Goal: Information Seeking & Learning: Check status

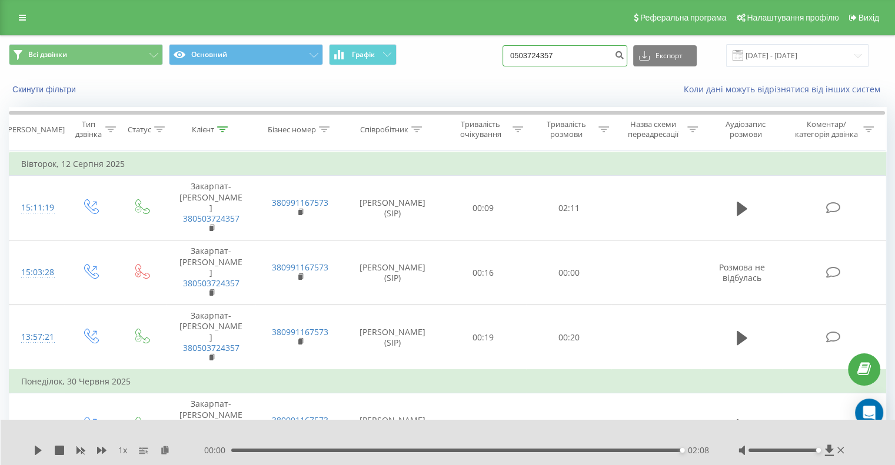
click at [562, 58] on input "0503724357" at bounding box center [564, 55] width 125 height 21
drag, startPoint x: 585, startPoint y: 56, endPoint x: 488, endPoint y: 47, distance: 96.9
click at [488, 47] on div "Всі дзвінки Основний Графік 0503724357 Експорт .csv .xls .xlsx [DATE] - [DATE]" at bounding box center [447, 55] width 877 height 23
paste input "[PHONE_NUMBER]"
click at [573, 55] on input "[PHONE_NUMBER]" at bounding box center [564, 55] width 125 height 21
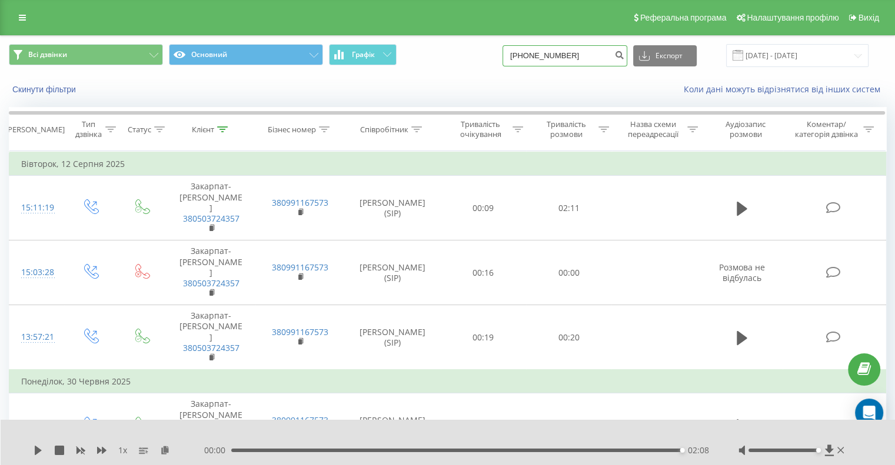
click at [572, 56] on input "[PHONE_NUMBER]" at bounding box center [564, 55] width 125 height 21
click at [559, 57] on input "[PHONE_NUMBER]" at bounding box center [564, 55] width 125 height 21
type input "[PHONE_NUMBER]"
click at [624, 54] on icon "submit" at bounding box center [619, 53] width 10 height 7
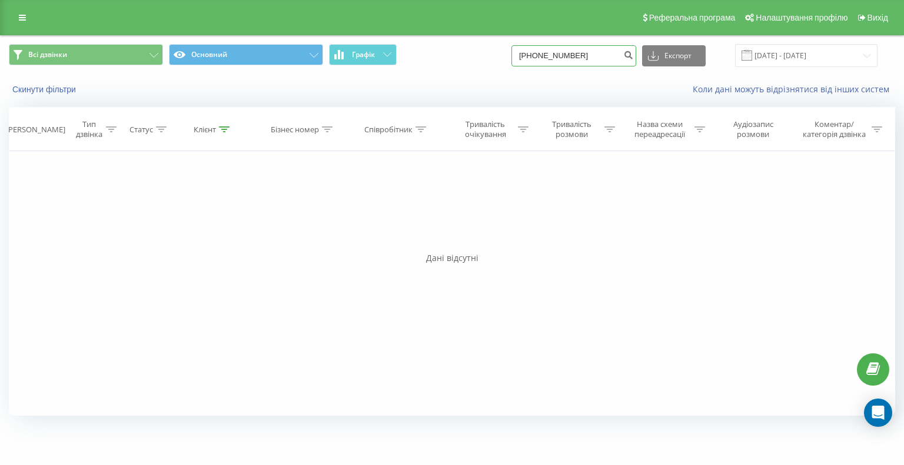
click at [554, 56] on input "[PHONE_NUMBER]" at bounding box center [573, 55] width 125 height 21
click at [541, 55] on input "0(503076404" at bounding box center [573, 55] width 125 height 21
type input "0503076404"
click at [631, 51] on button "submit" at bounding box center [628, 55] width 16 height 21
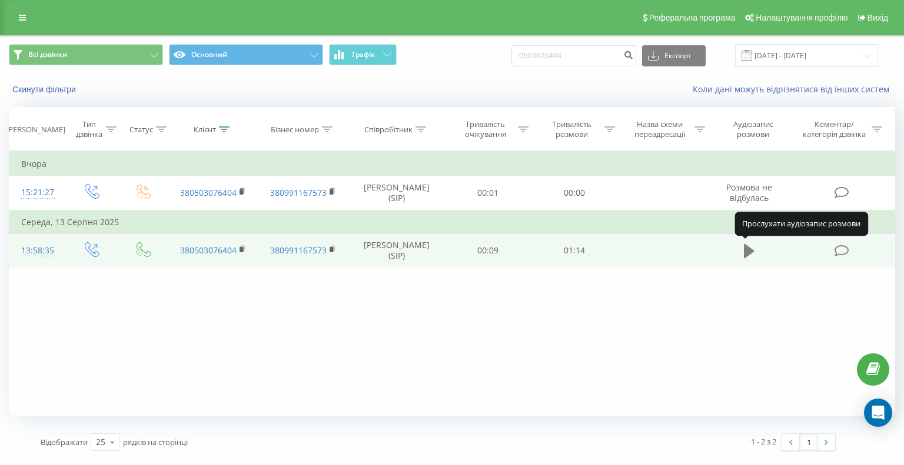
click at [753, 253] on icon at bounding box center [749, 251] width 11 height 16
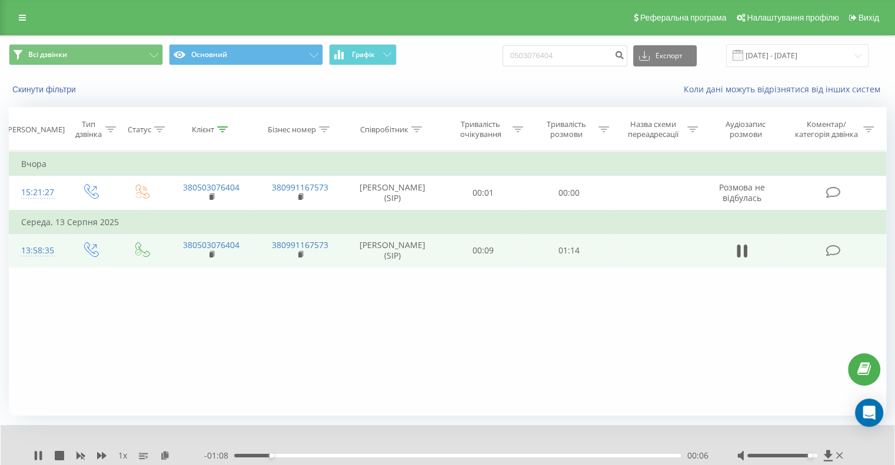
drag, startPoint x: 781, startPoint y: 457, endPoint x: 809, endPoint y: 460, distance: 27.8
click at [809, 460] on div at bounding box center [791, 456] width 108 height 12
click at [766, 434] on div "1 x - 01:05 00:08 00:08" at bounding box center [448, 447] width 894 height 45
drag, startPoint x: 811, startPoint y: 457, endPoint x: 803, endPoint y: 457, distance: 8.3
click at [803, 457] on div "Accessibility label" at bounding box center [803, 456] width 5 height 5
